Goal: Task Accomplishment & Management: Use online tool/utility

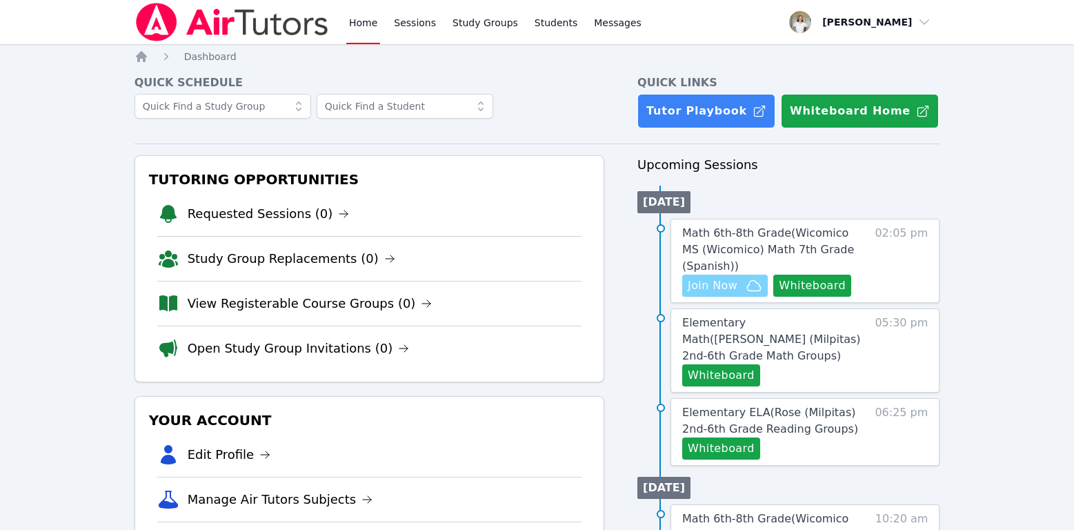
scroll to position [160, 0]
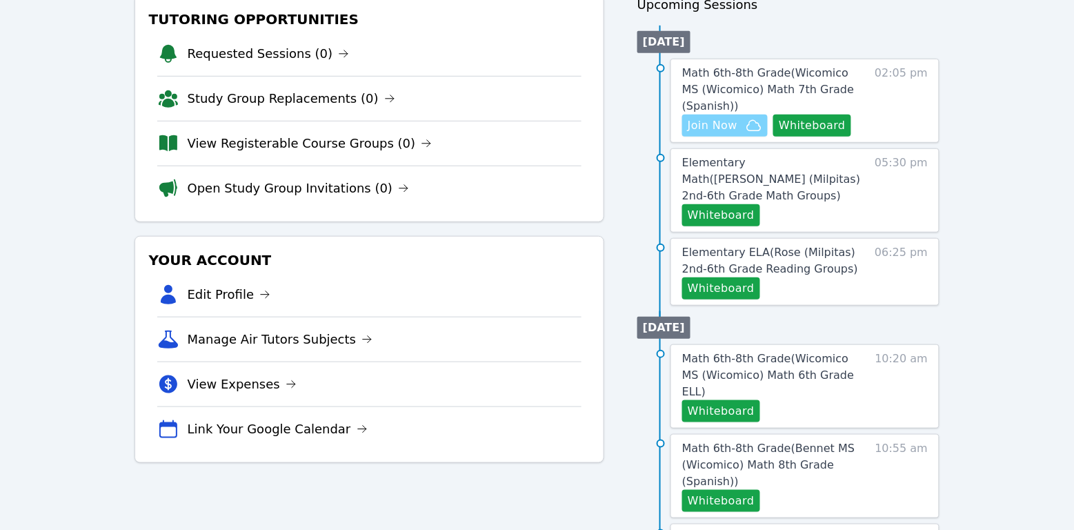
click at [742, 128] on span "Join Now" at bounding box center [725, 125] width 75 height 17
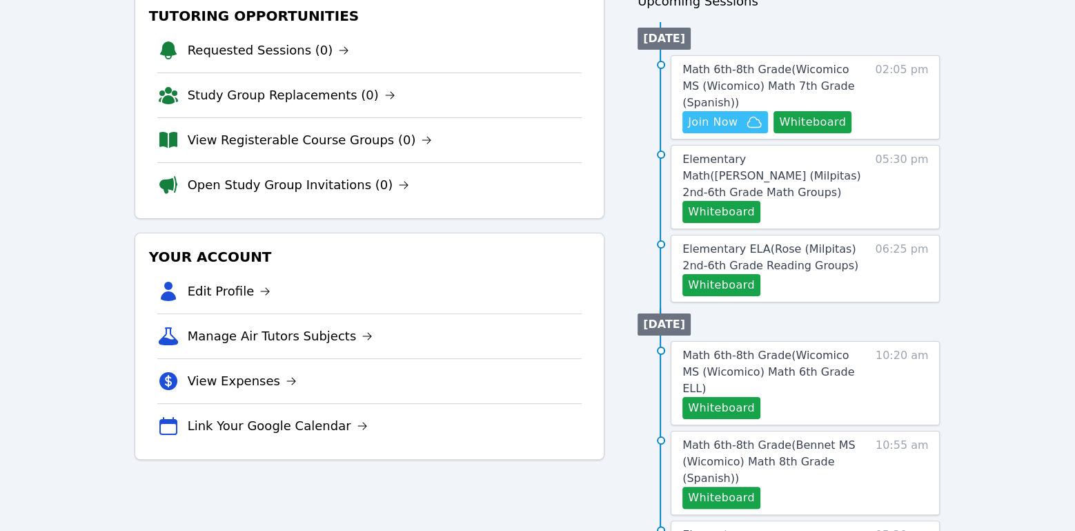
scroll to position [0, 0]
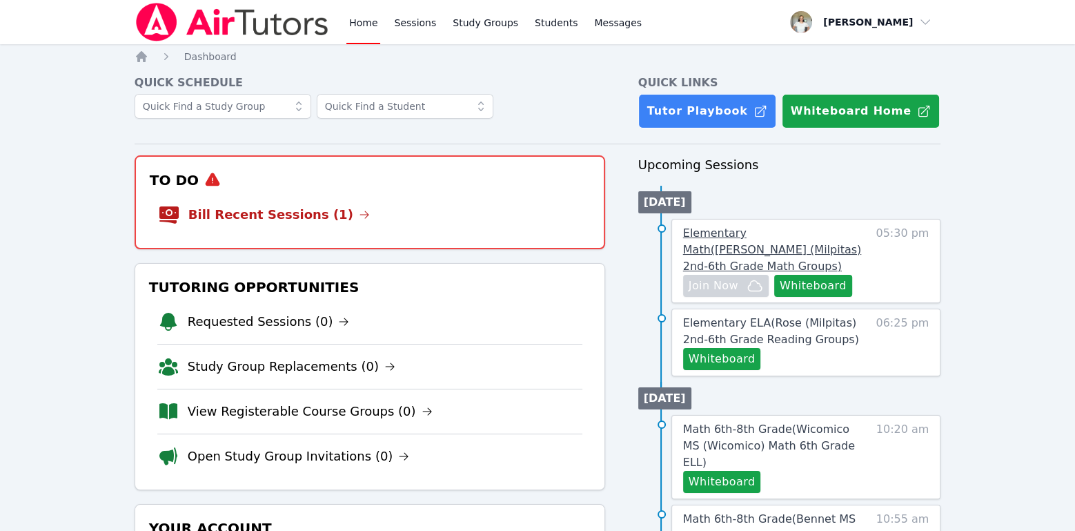
click at [824, 237] on span "Elementary Math ( [PERSON_NAME] (Milpitas) 2nd-6th Grade Math Groups )" at bounding box center [772, 249] width 178 height 46
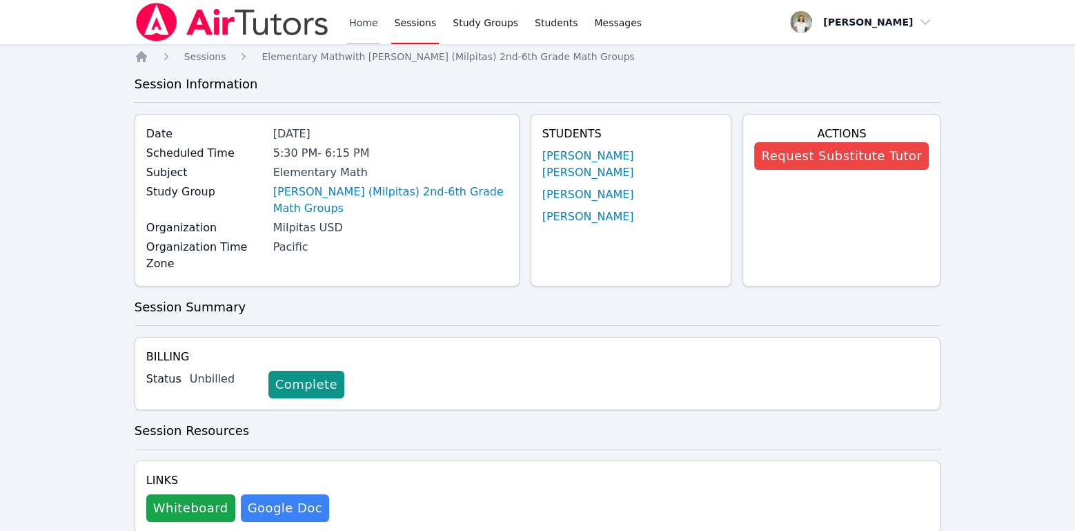
click at [366, 24] on link "Home" at bounding box center [363, 22] width 34 height 44
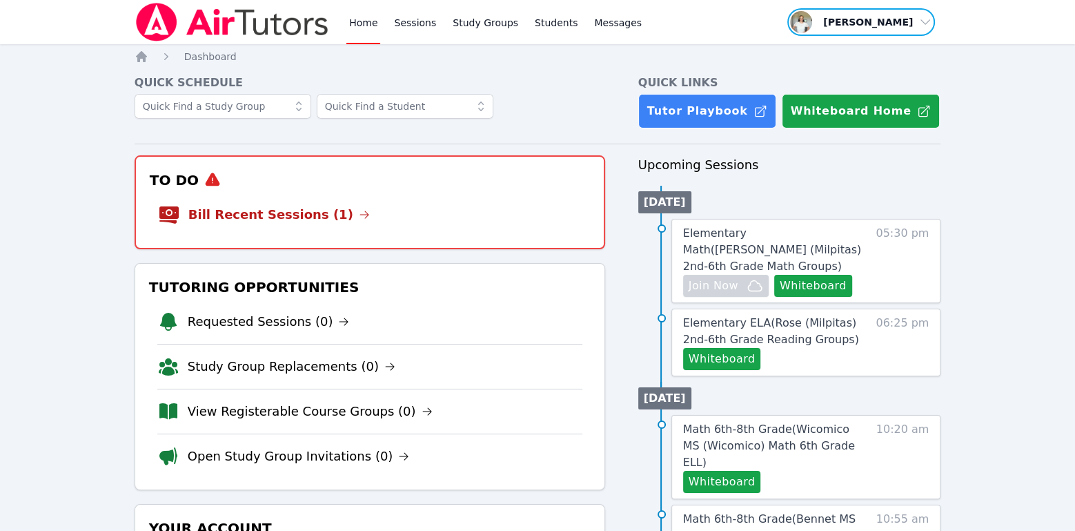
click at [852, 25] on span "button" at bounding box center [861, 22] width 150 height 30
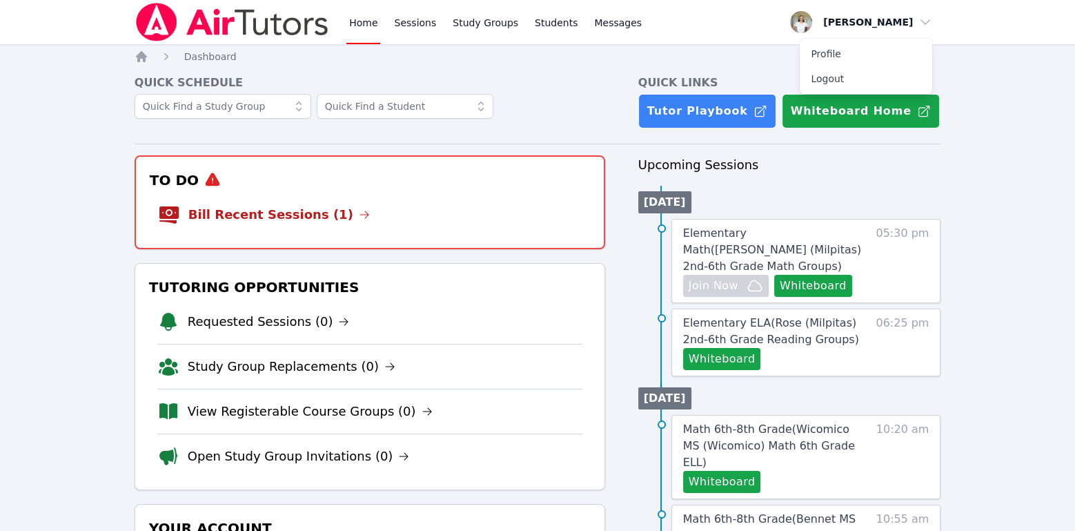
click at [678, 35] on div "Home Sessions Study Groups Students Messages Open user menu [PERSON_NAME] Profi…" at bounding box center [538, 22] width 807 height 44
click at [293, 206] on link "Bill Recent Sessions (1)" at bounding box center [278, 214] width 181 height 19
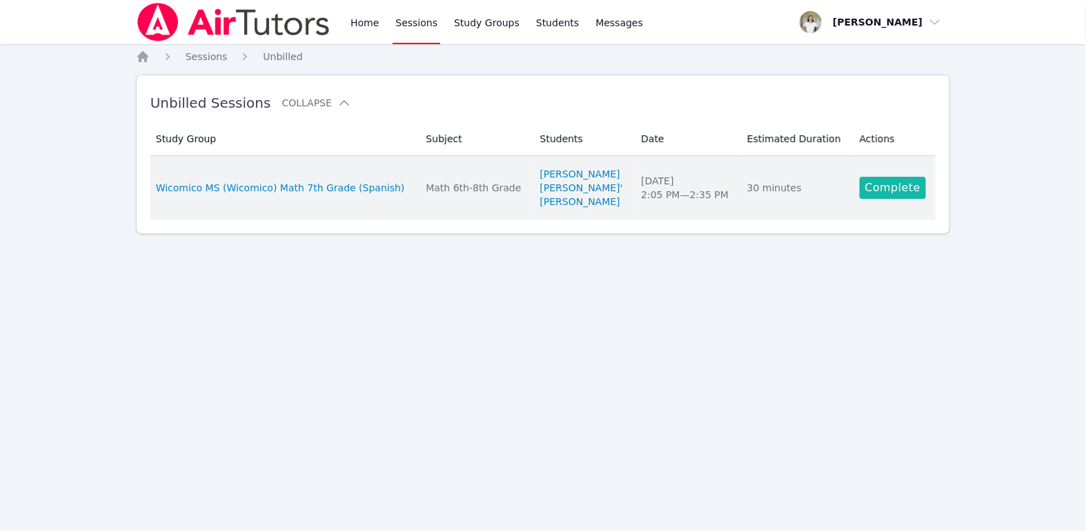
click at [906, 190] on link "Complete" at bounding box center [893, 188] width 66 height 22
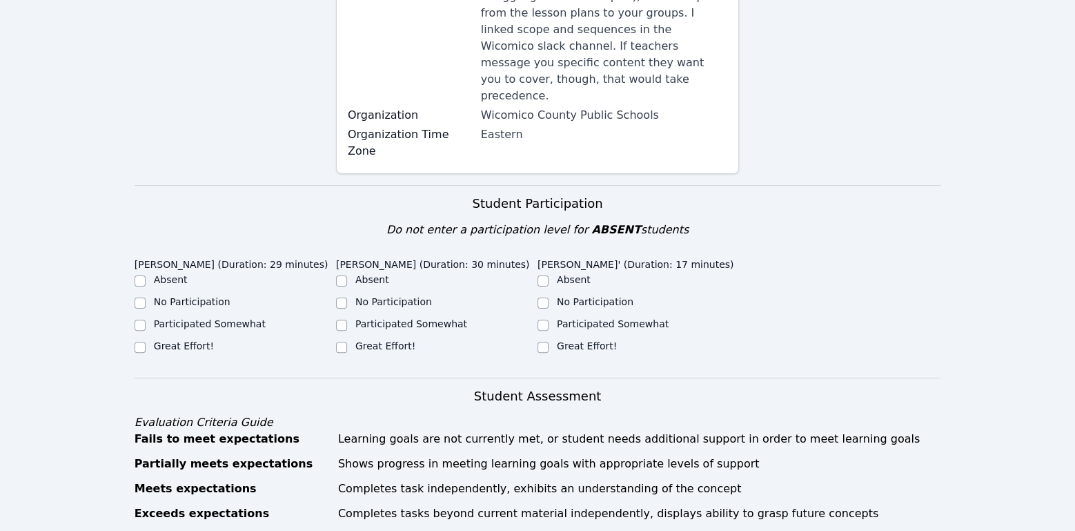
scroll to position [297, 0]
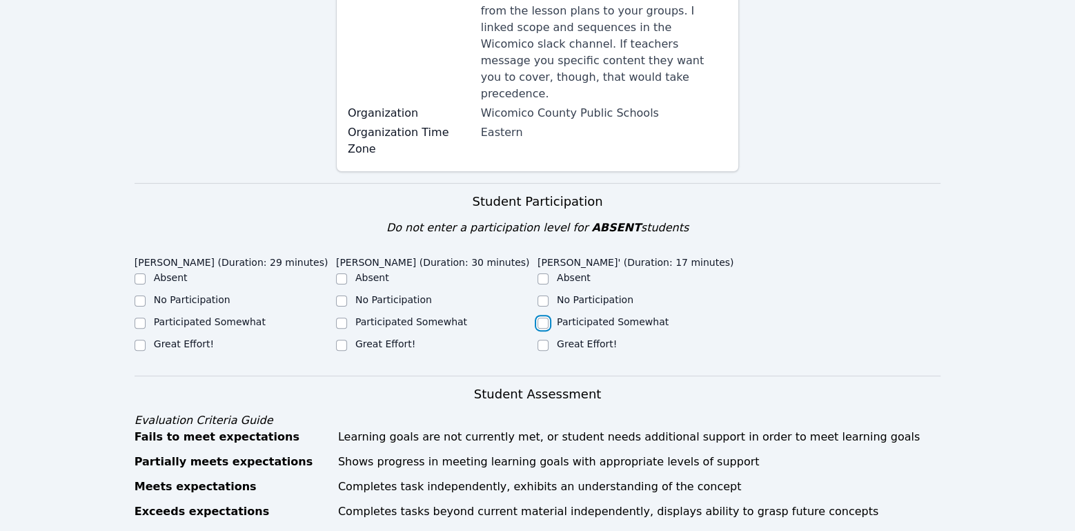
click at [542, 317] on input "Participated Somewhat" at bounding box center [543, 322] width 11 height 11
checkbox input "true"
click at [341, 317] on input "Participated Somewhat" at bounding box center [341, 322] width 11 height 11
checkbox input "true"
click at [136, 339] on input "Great Effort!" at bounding box center [140, 344] width 11 height 11
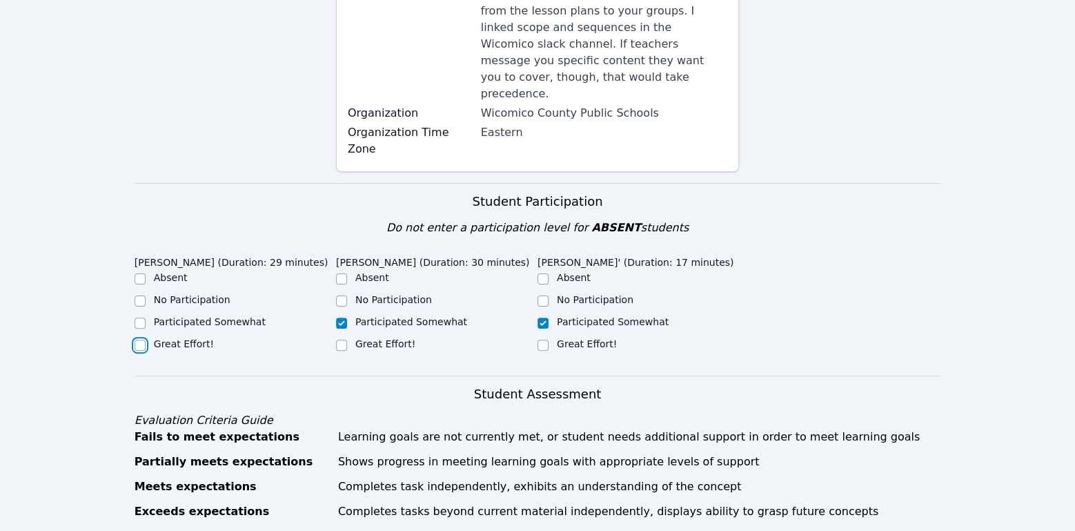
checkbox input "true"
click at [339, 339] on input "Great Effort!" at bounding box center [341, 344] width 11 height 11
checkbox input "true"
checkbox input "false"
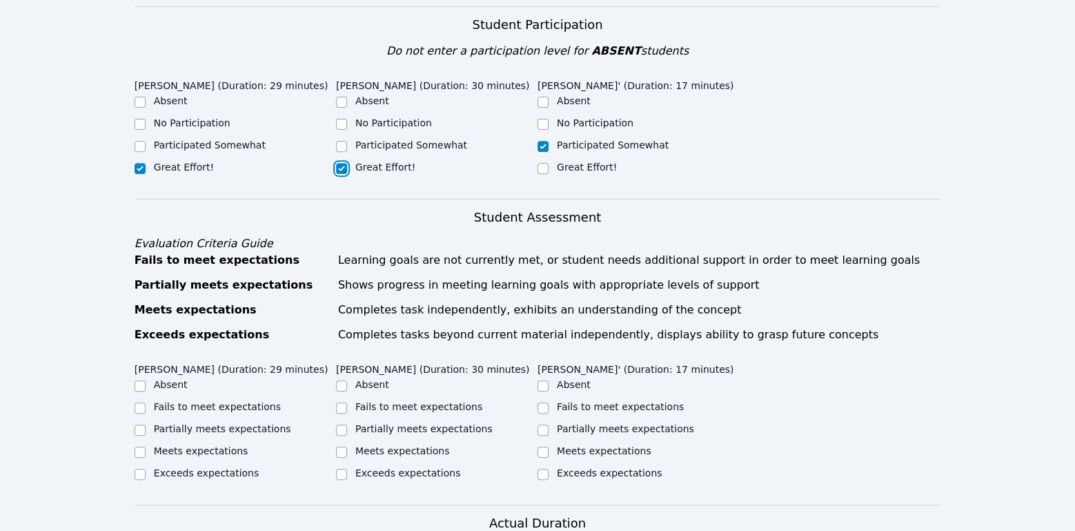
scroll to position [598, 0]
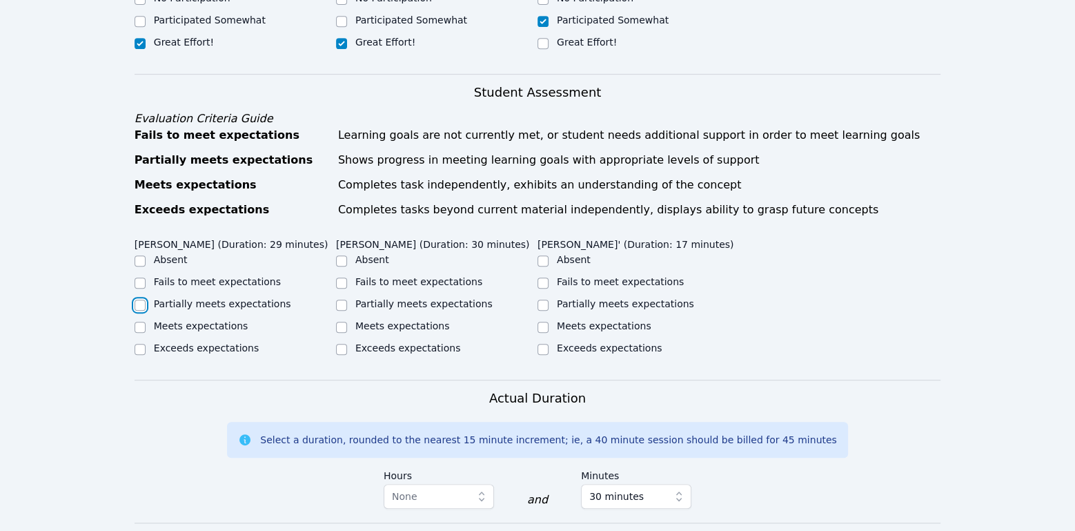
click at [139, 302] on input "Partially meets expectations" at bounding box center [140, 304] width 11 height 11
checkbox input "true"
click at [339, 299] on input "Partially meets expectations" at bounding box center [341, 304] width 11 height 11
checkbox input "true"
click at [543, 299] on input "Partially meets expectations" at bounding box center [543, 304] width 11 height 11
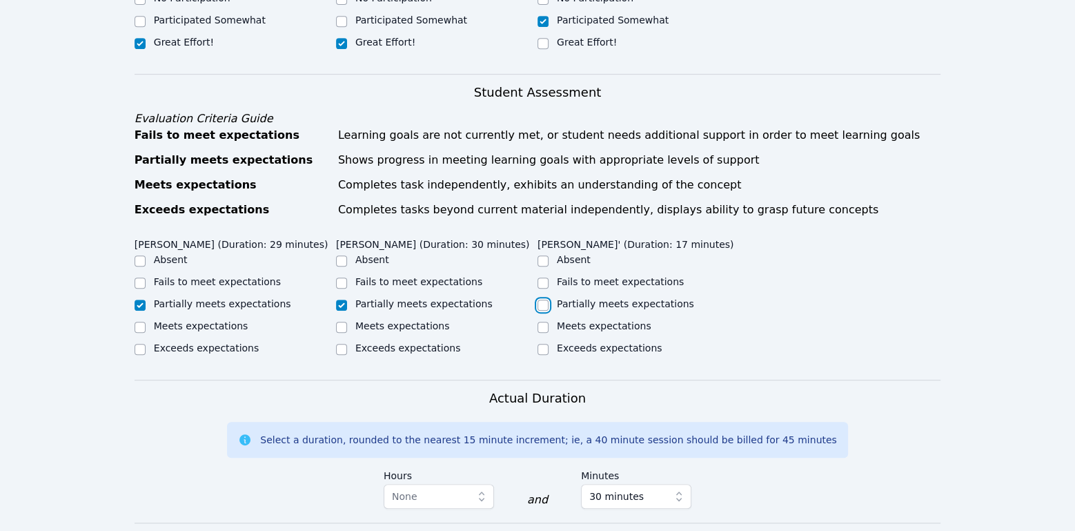
checkbox input "true"
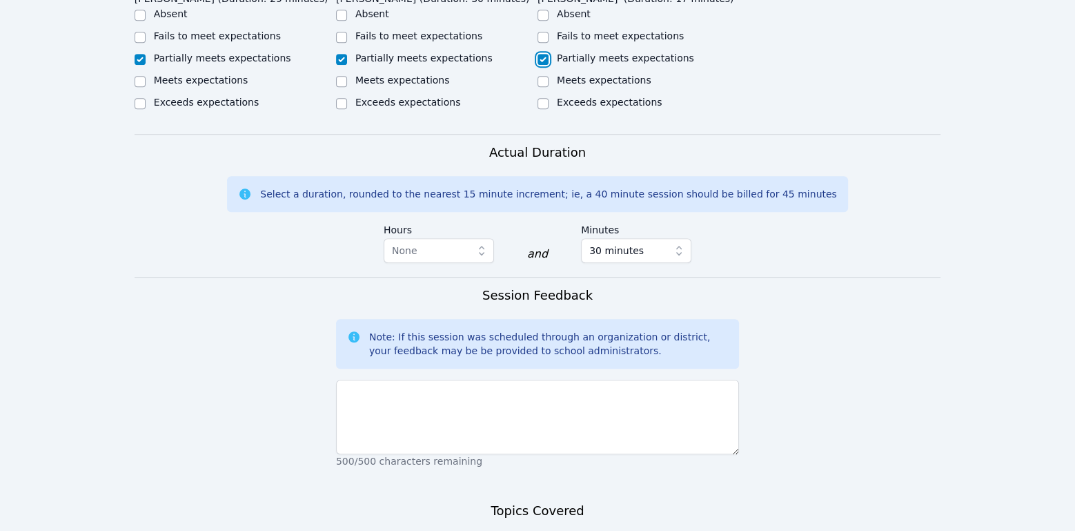
scroll to position [845, 0]
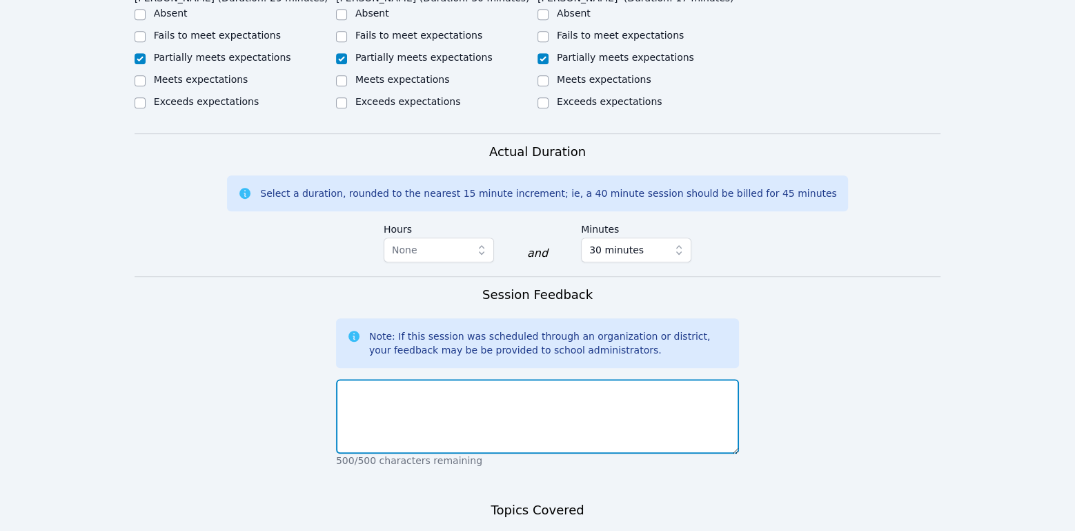
click at [567, 399] on textarea at bounding box center [537, 416] width 403 height 75
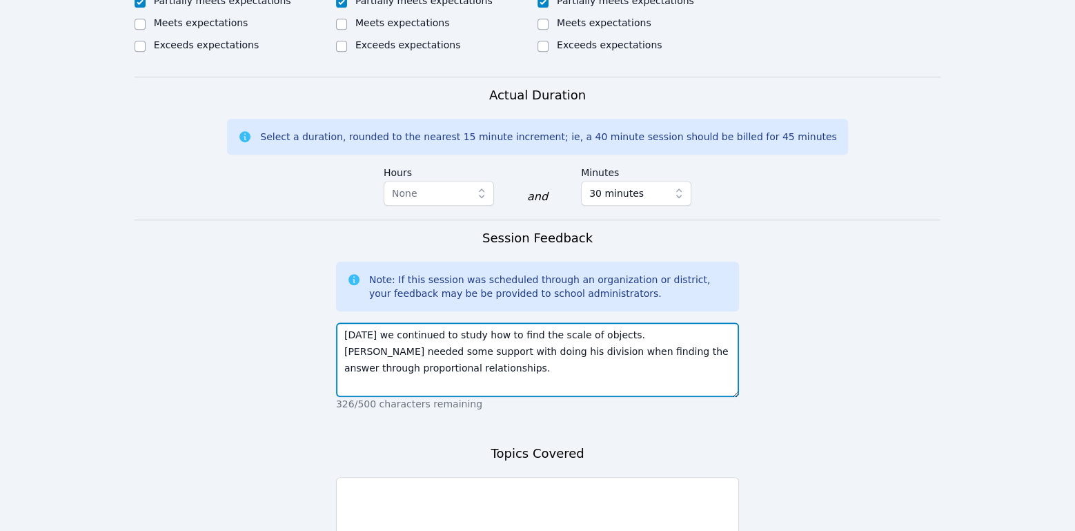
scroll to position [965, 0]
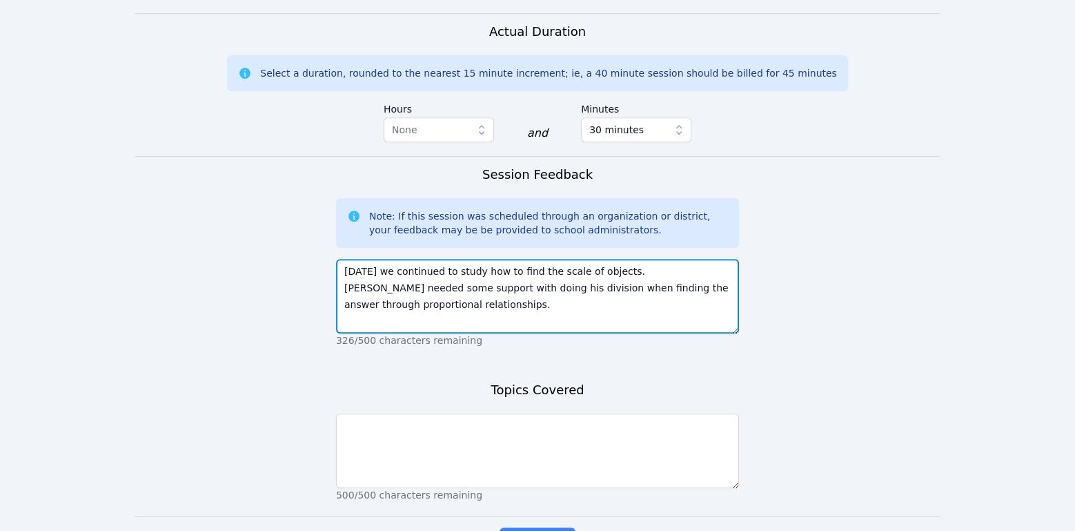
type textarea "[DATE] we continued to study how to find the scale of objects. [PERSON_NAME] ne…"
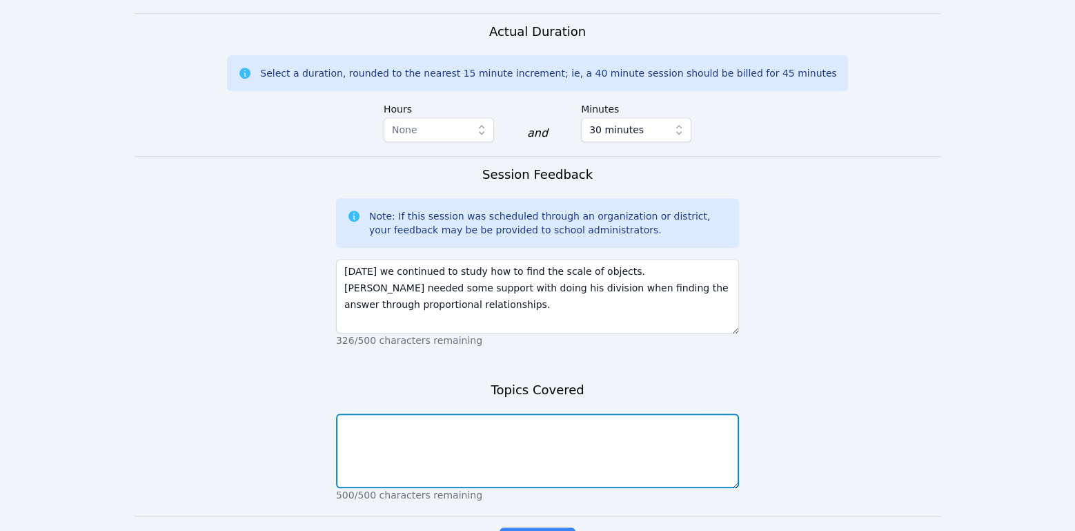
click at [495, 444] on textarea at bounding box center [537, 450] width 403 height 75
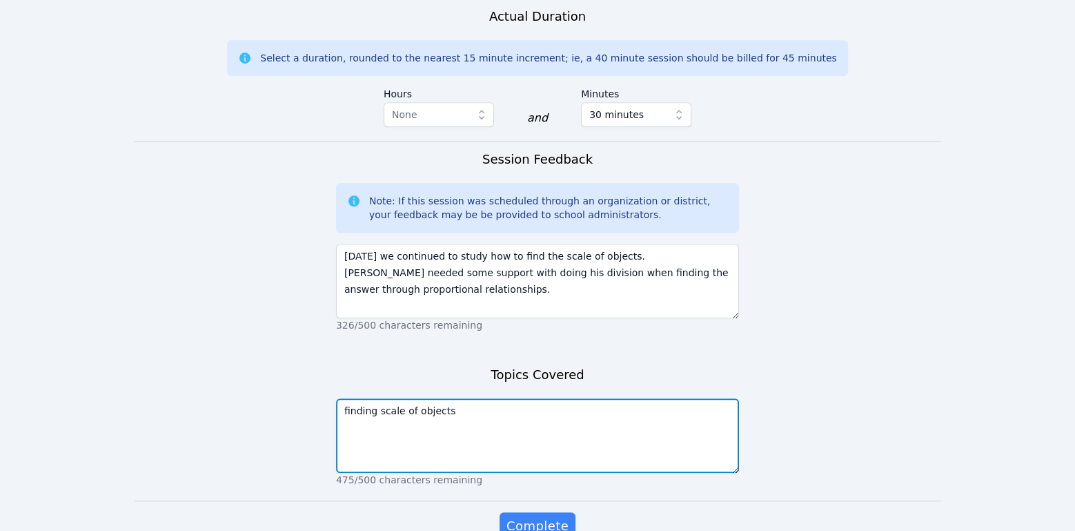
scroll to position [1052, 0]
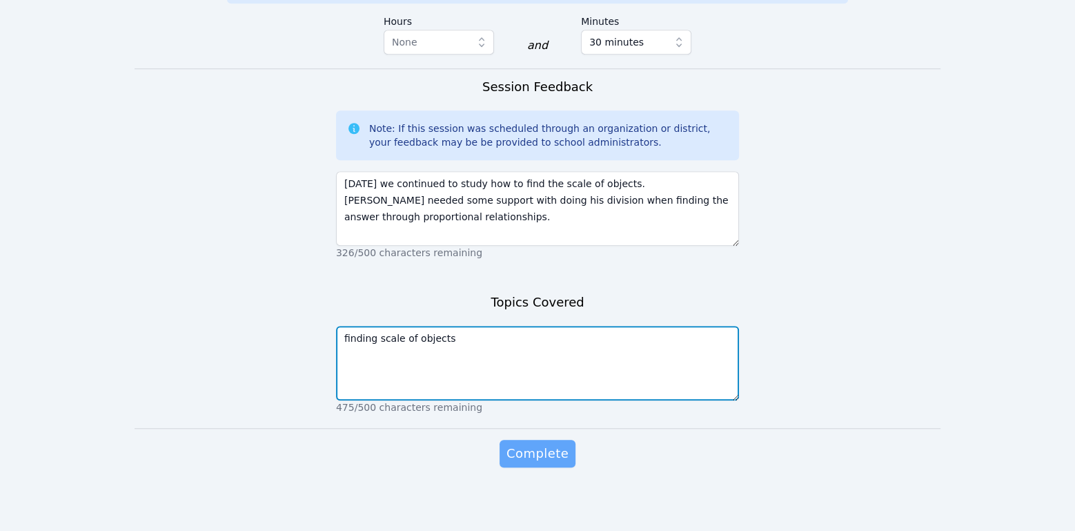
type textarea "finding scale of objects"
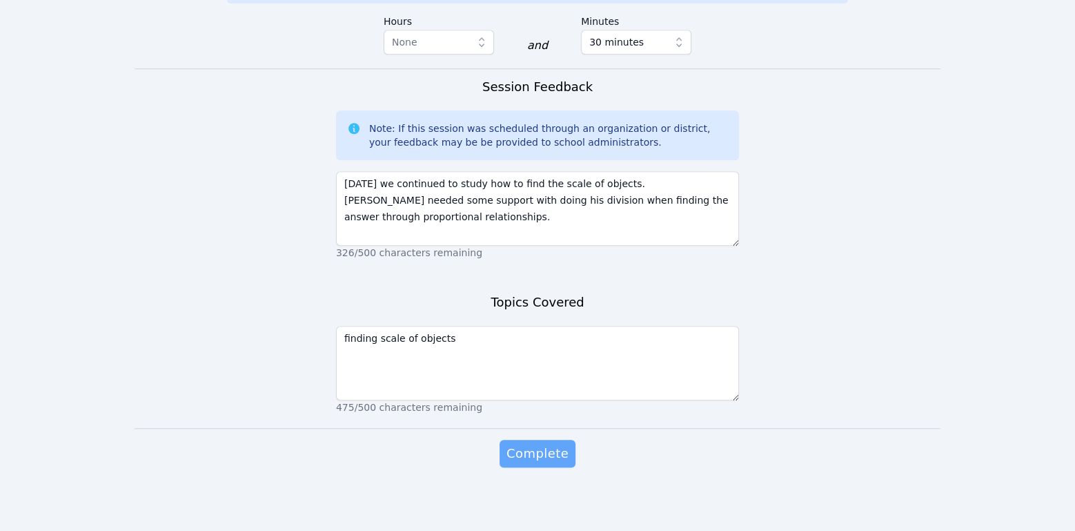
click at [546, 445] on span "Complete" at bounding box center [537, 453] width 62 height 19
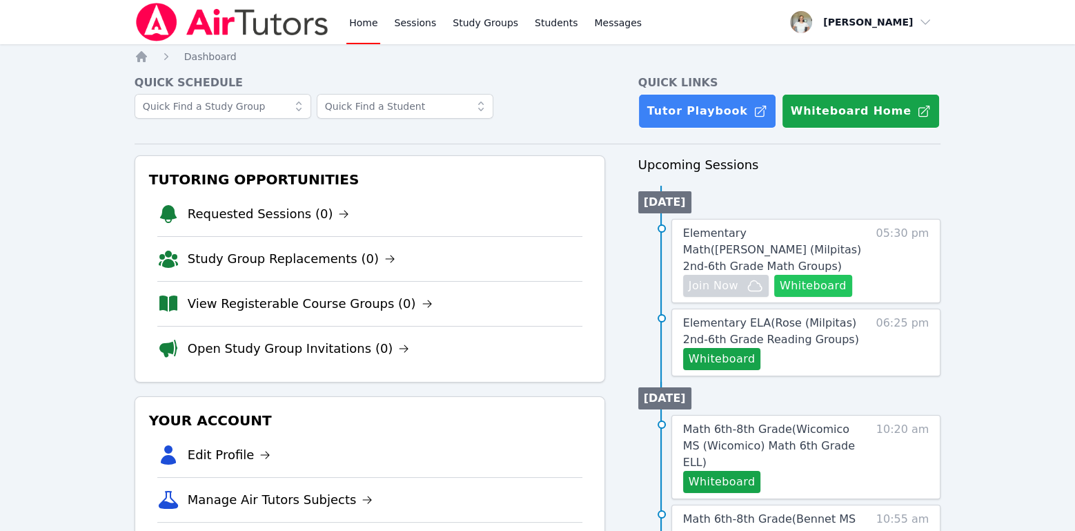
click at [792, 275] on button "Whiteboard" at bounding box center [813, 286] width 78 height 22
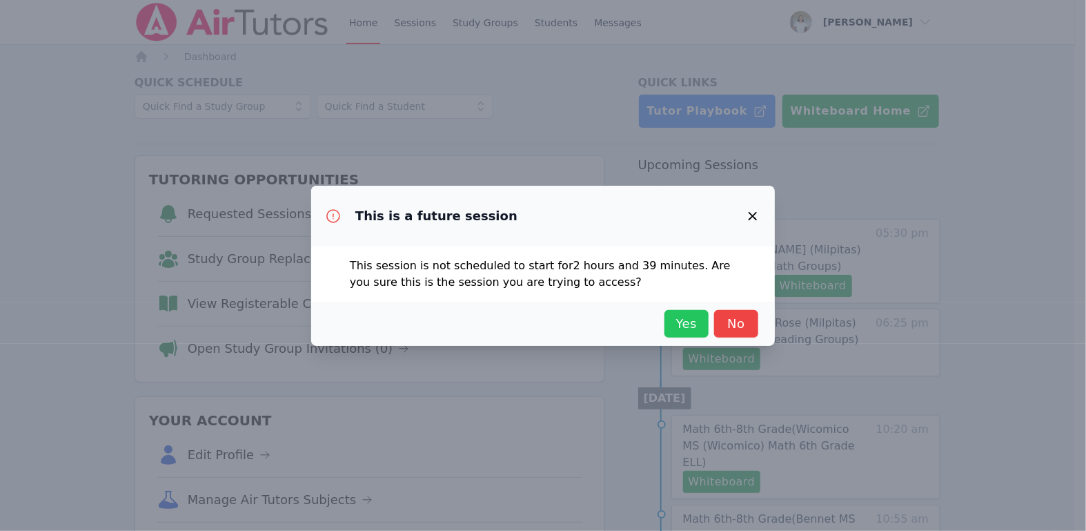
click at [684, 323] on span "Yes" at bounding box center [686, 323] width 30 height 19
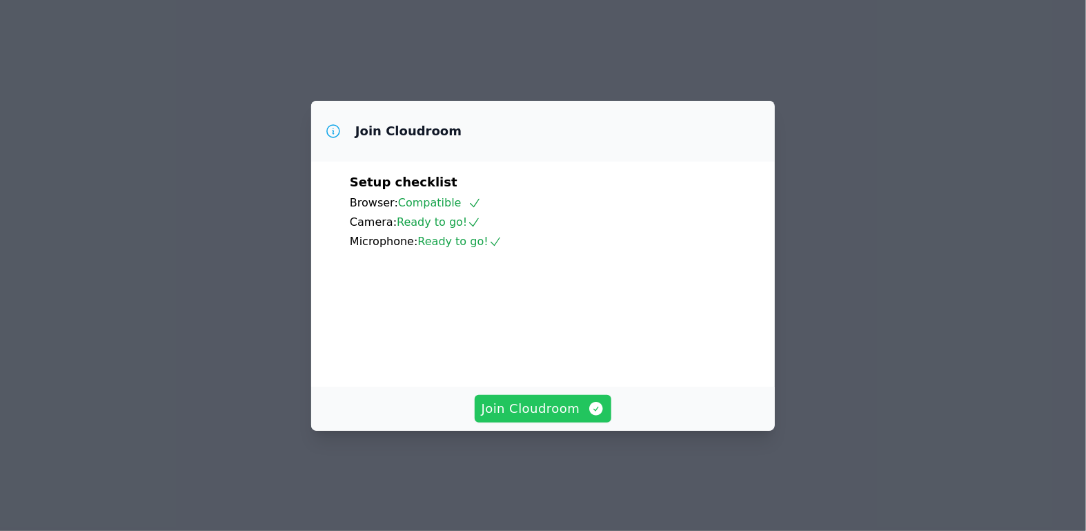
click at [535, 418] on span "Join Cloudroom" at bounding box center [544, 408] width 124 height 19
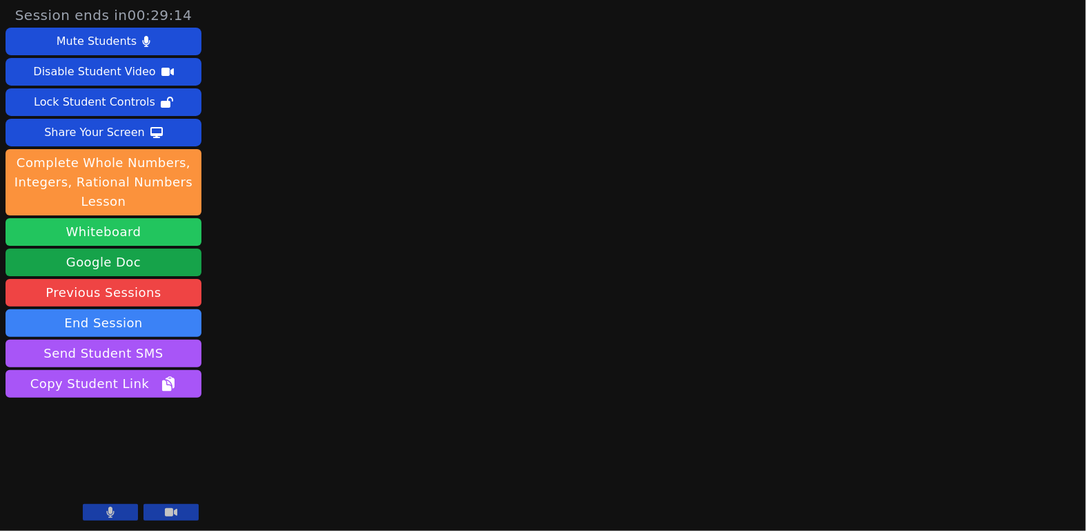
click at [100, 233] on button "Whiteboard" at bounding box center [104, 232] width 196 height 28
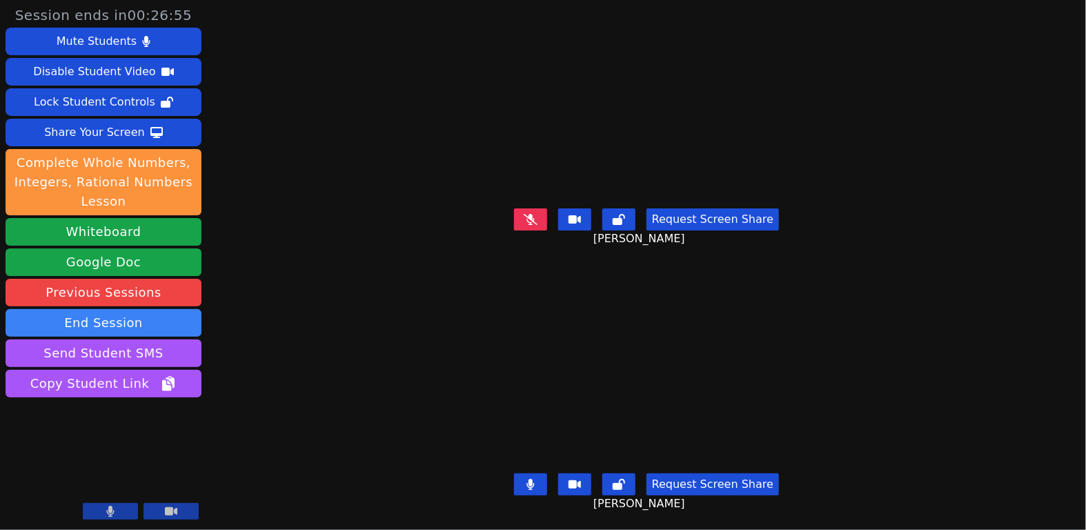
click at [535, 473] on button at bounding box center [530, 484] width 33 height 22
click at [110, 515] on icon at bounding box center [111, 511] width 8 height 11
click at [113, 515] on icon at bounding box center [111, 511] width 14 height 11
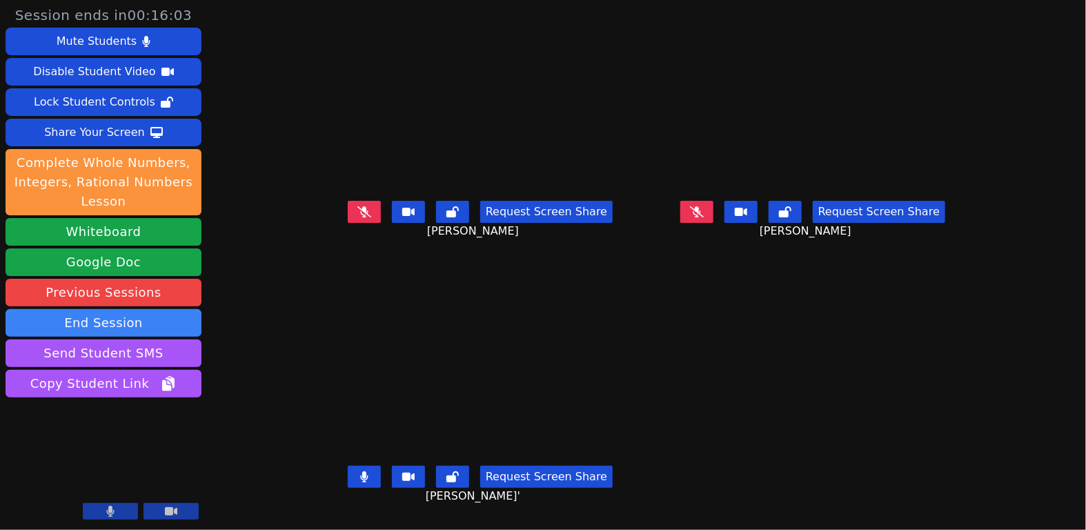
click at [348, 488] on button at bounding box center [364, 477] width 33 height 22
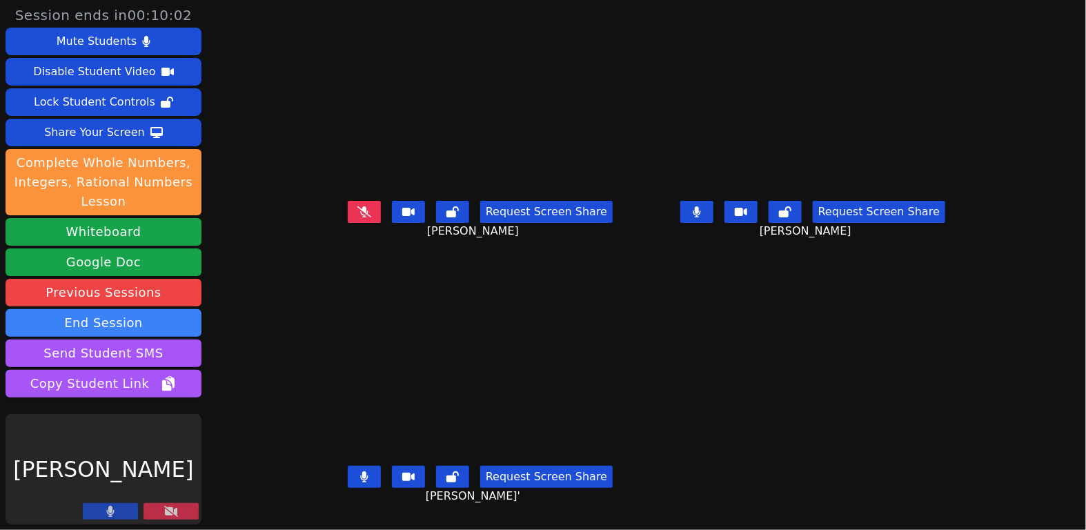
click at [173, 516] on icon at bounding box center [171, 511] width 14 height 11
click at [174, 514] on icon at bounding box center [171, 511] width 14 height 11
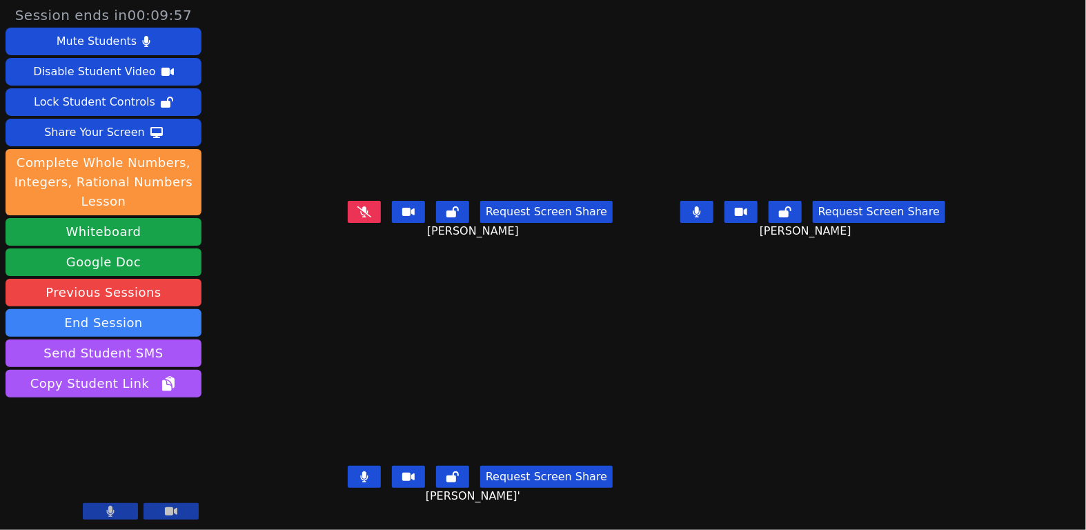
click at [687, 308] on main "Josseline Garcia Hernandez Request Screen Share Josseline Garcia Hernandez Henr…" at bounding box center [646, 265] width 654 height 530
click at [704, 217] on icon at bounding box center [697, 211] width 14 height 11
click at [876, 337] on main "Josseline Garcia Hernandez Request Screen Share Josseline Garcia Hernandez Henr…" at bounding box center [646, 265] width 654 height 530
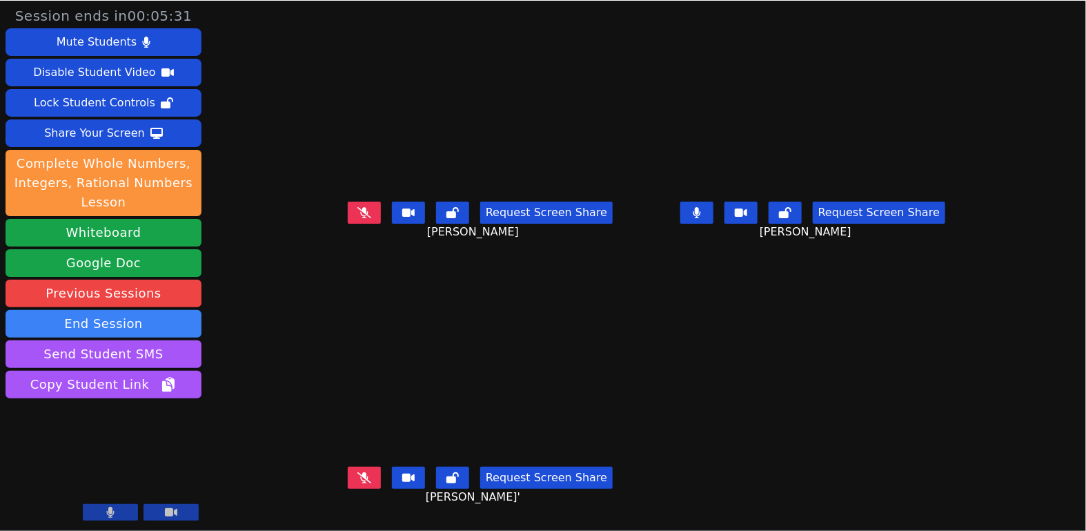
scroll to position [11, 0]
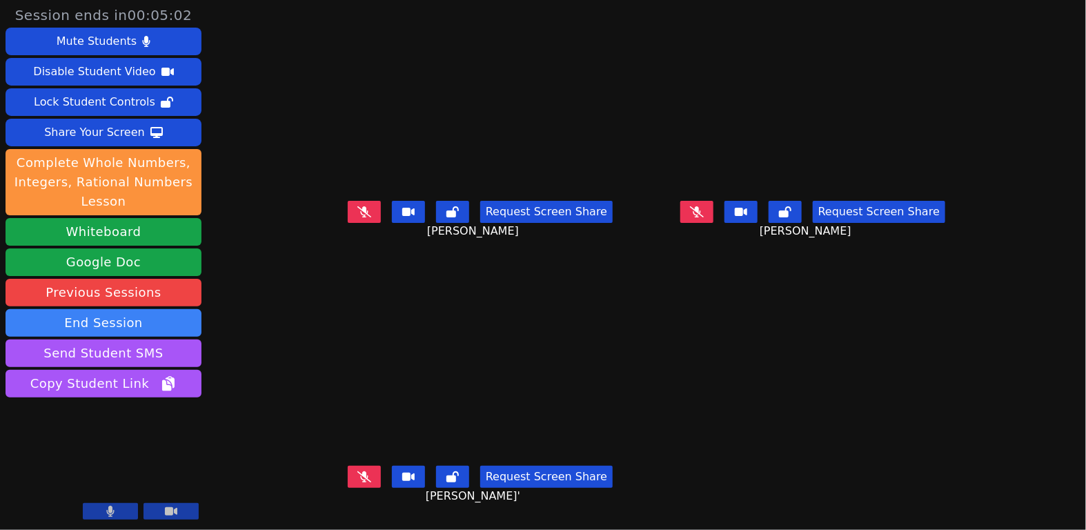
click at [713, 215] on button at bounding box center [696, 212] width 33 height 22
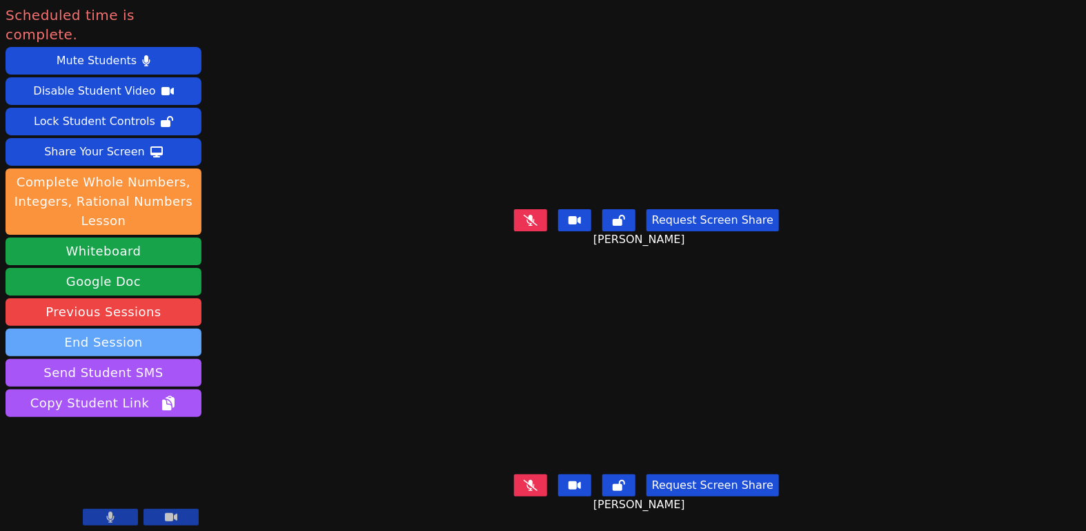
scroll to position [0, 0]
click at [141, 328] on button "End Session" at bounding box center [104, 342] width 196 height 28
